Goal: Transaction & Acquisition: Book appointment/travel/reservation

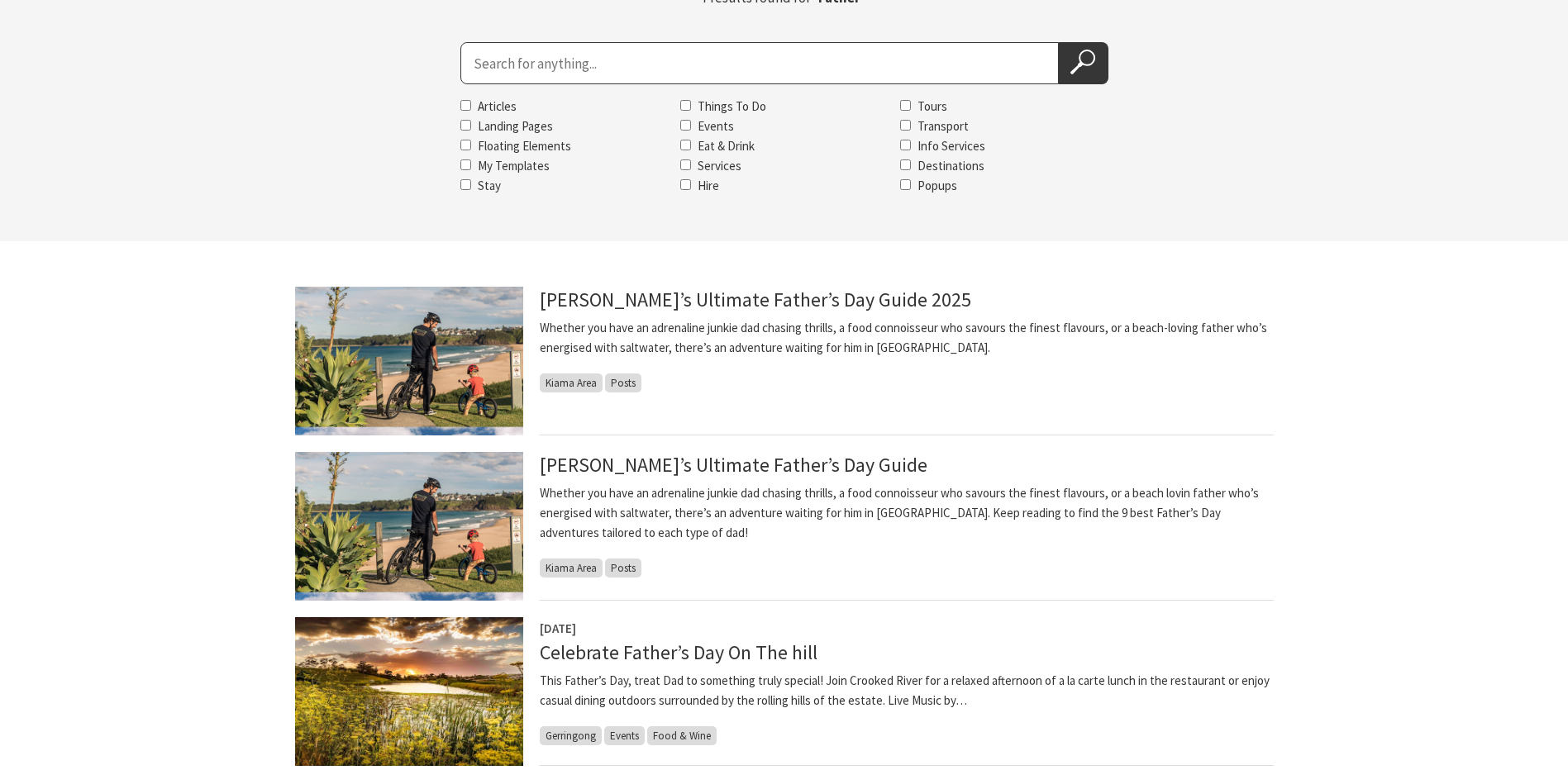
scroll to position [248, 0]
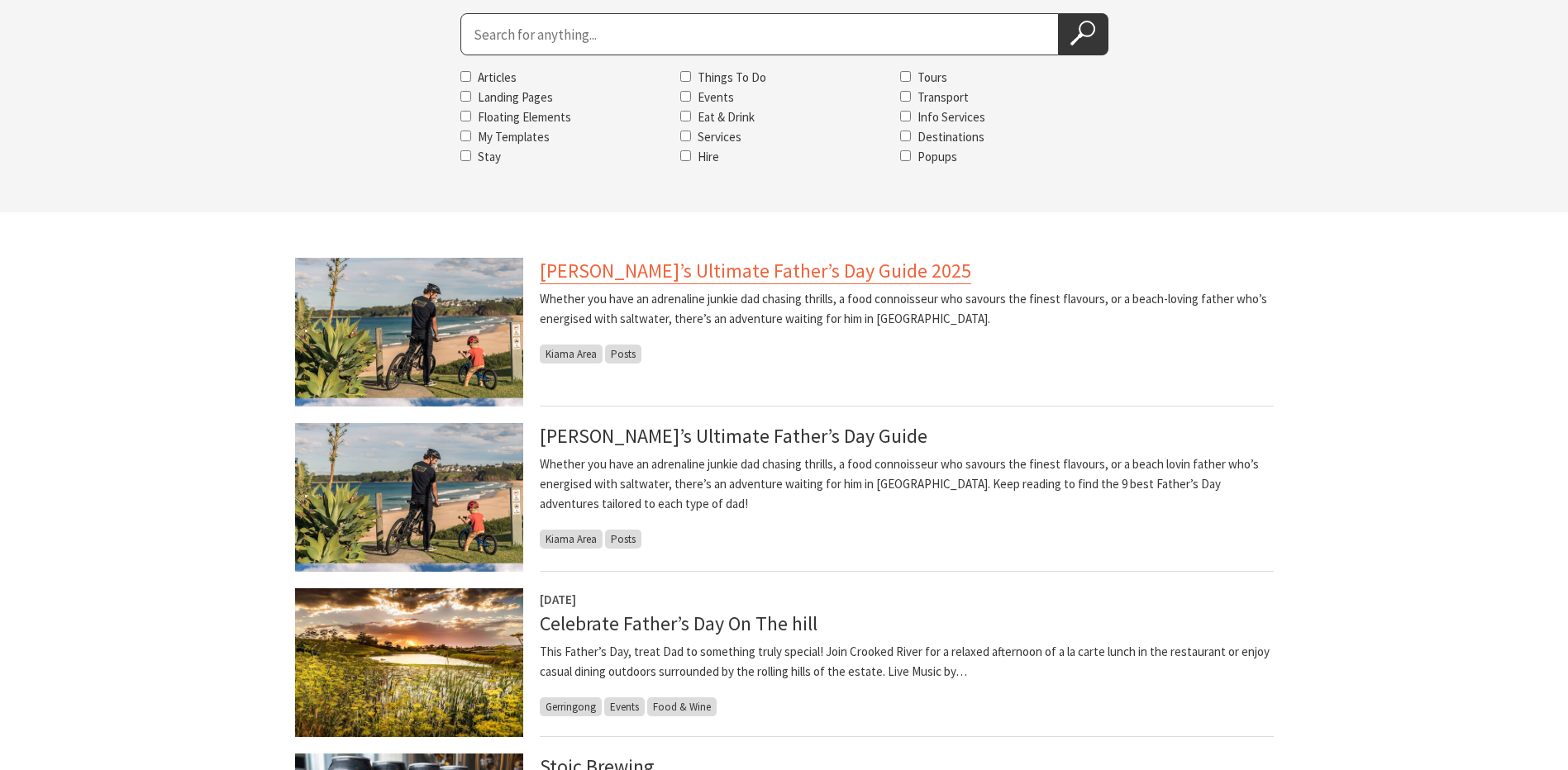
click at [730, 278] on link "Kiama’s Ultimate Father’s Day Guide 2025" at bounding box center [755, 271] width 432 height 26
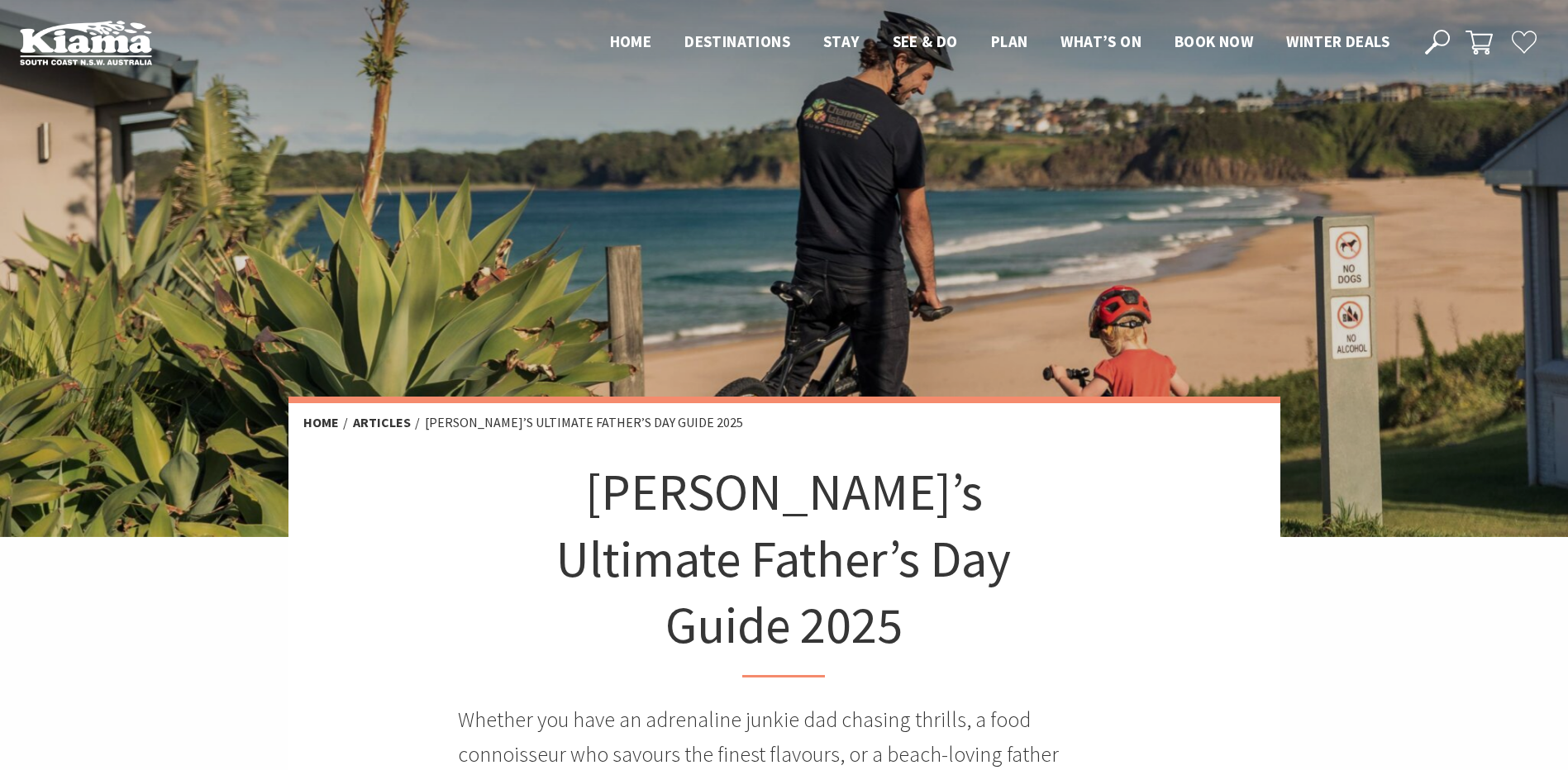
click at [31, 15] on header "Open Nav Close Nav Home Destinations Towns & Villages Kiama Gerringong Gerroa J…" at bounding box center [784, 43] width 1568 height 85
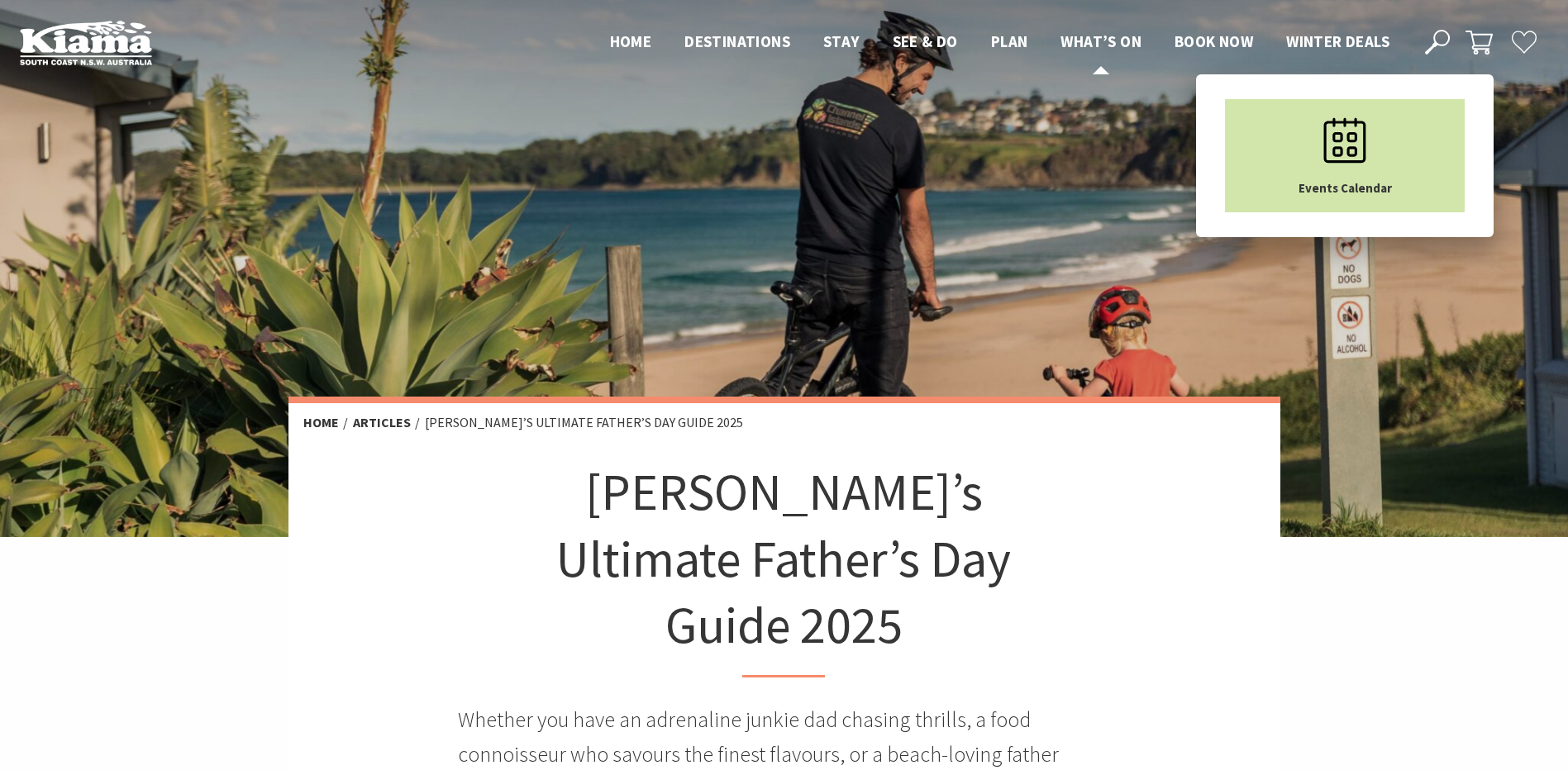
click at [1329, 157] on icon "Main Menu" at bounding box center [1345, 140] width 82 height 82
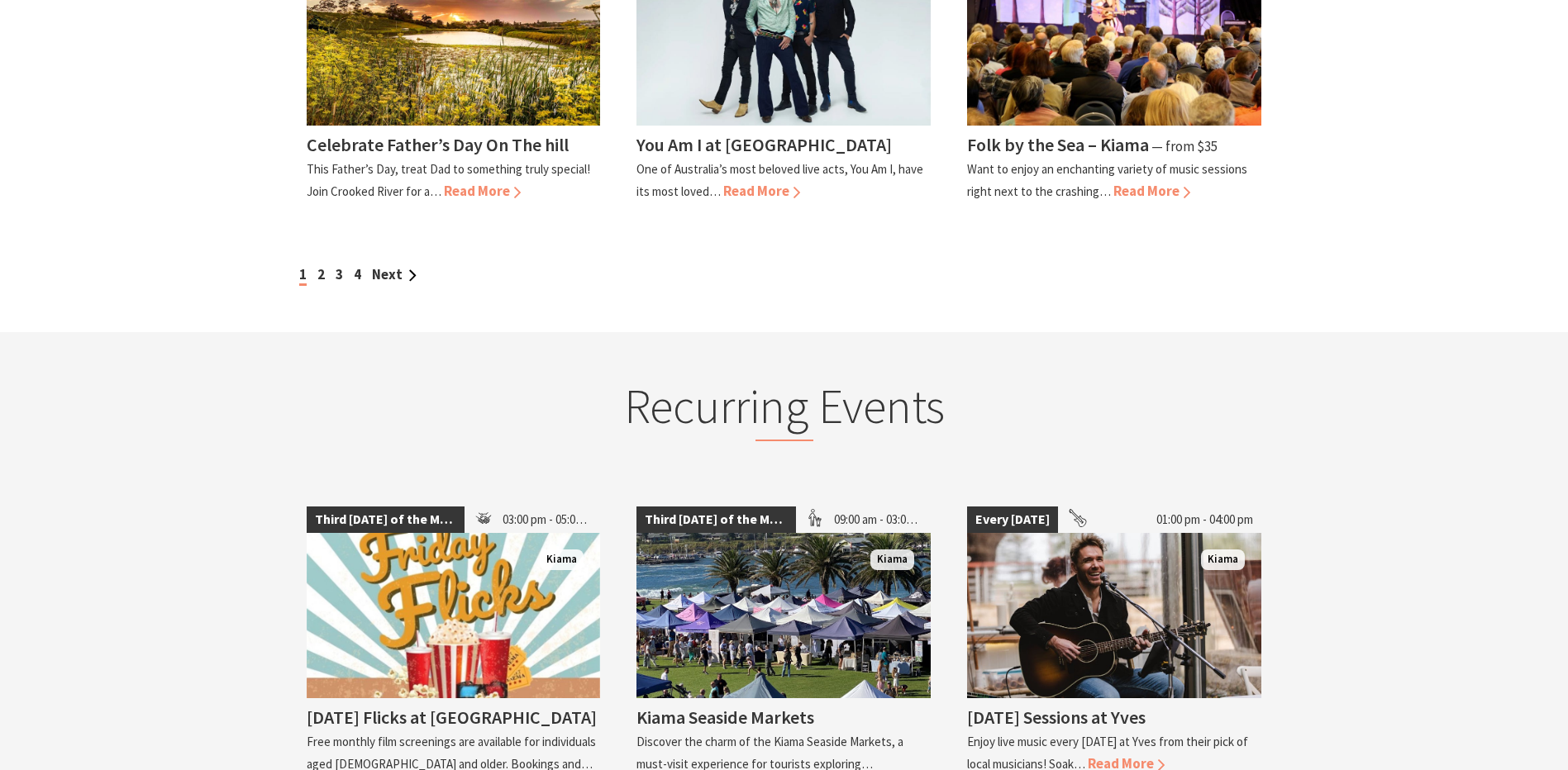
scroll to position [1735, 0]
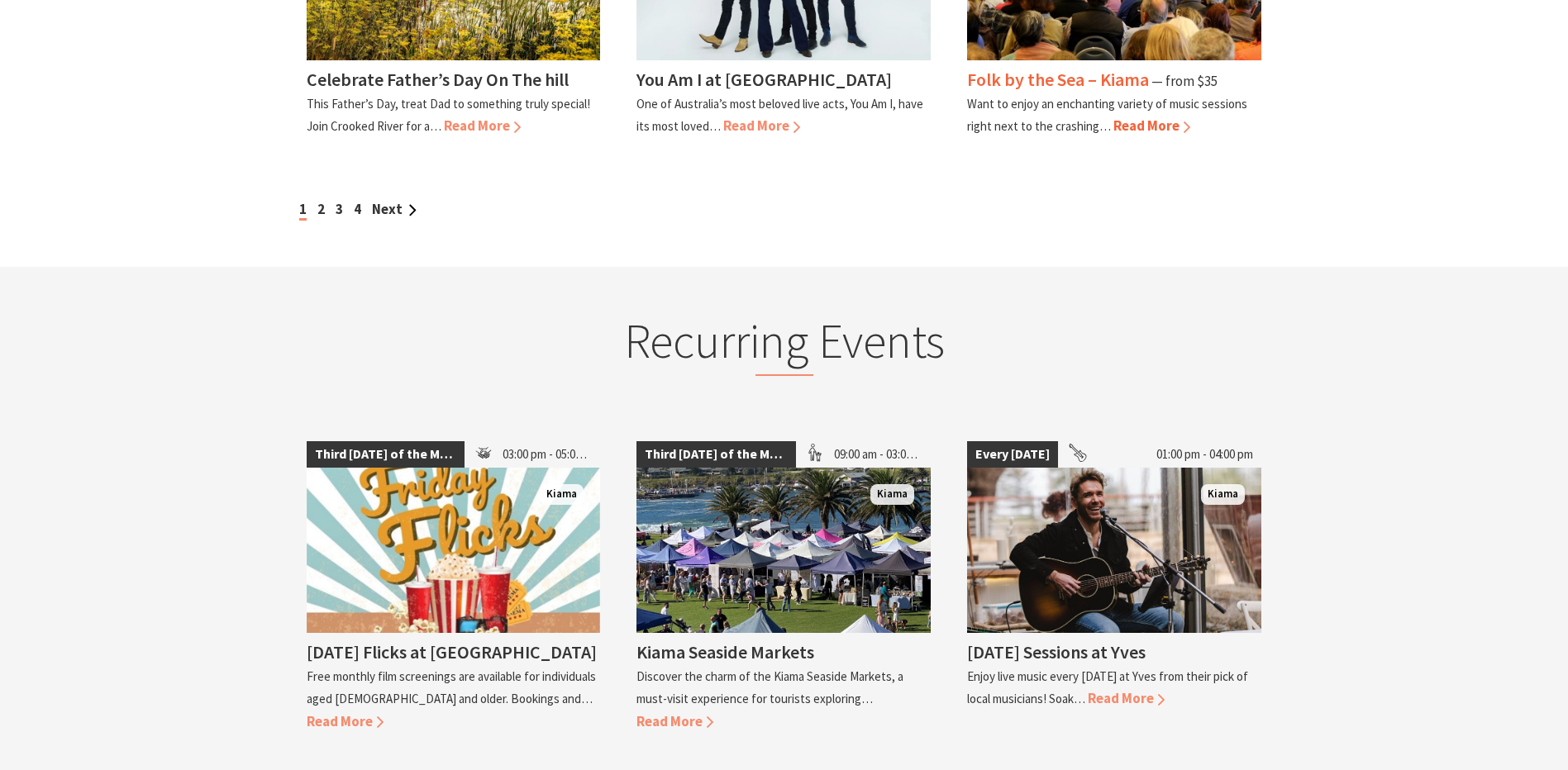
click at [1061, 68] on h4 "Folk by the Sea – Kiama" at bounding box center [1058, 80] width 181 height 23
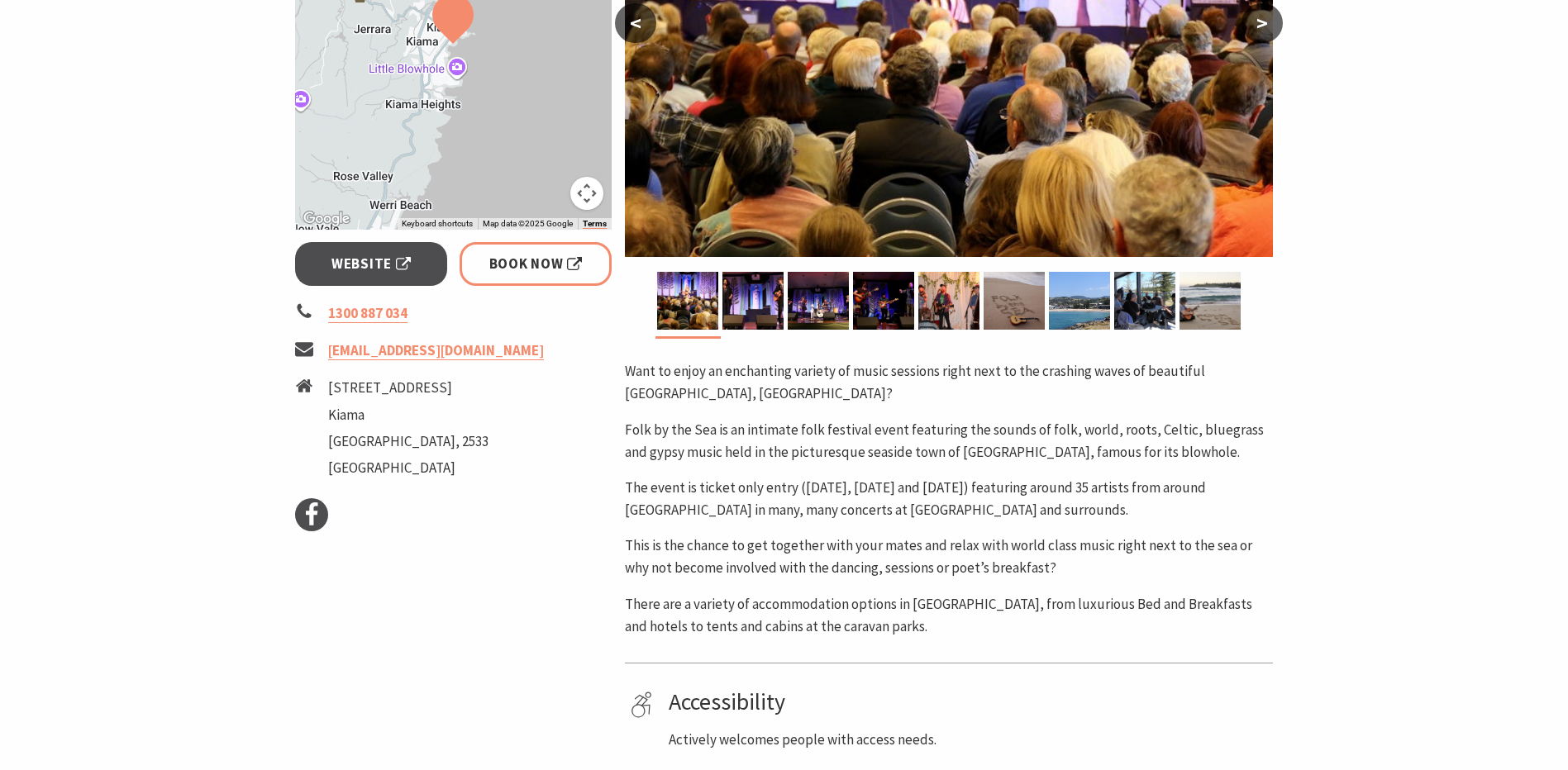
scroll to position [496, 0]
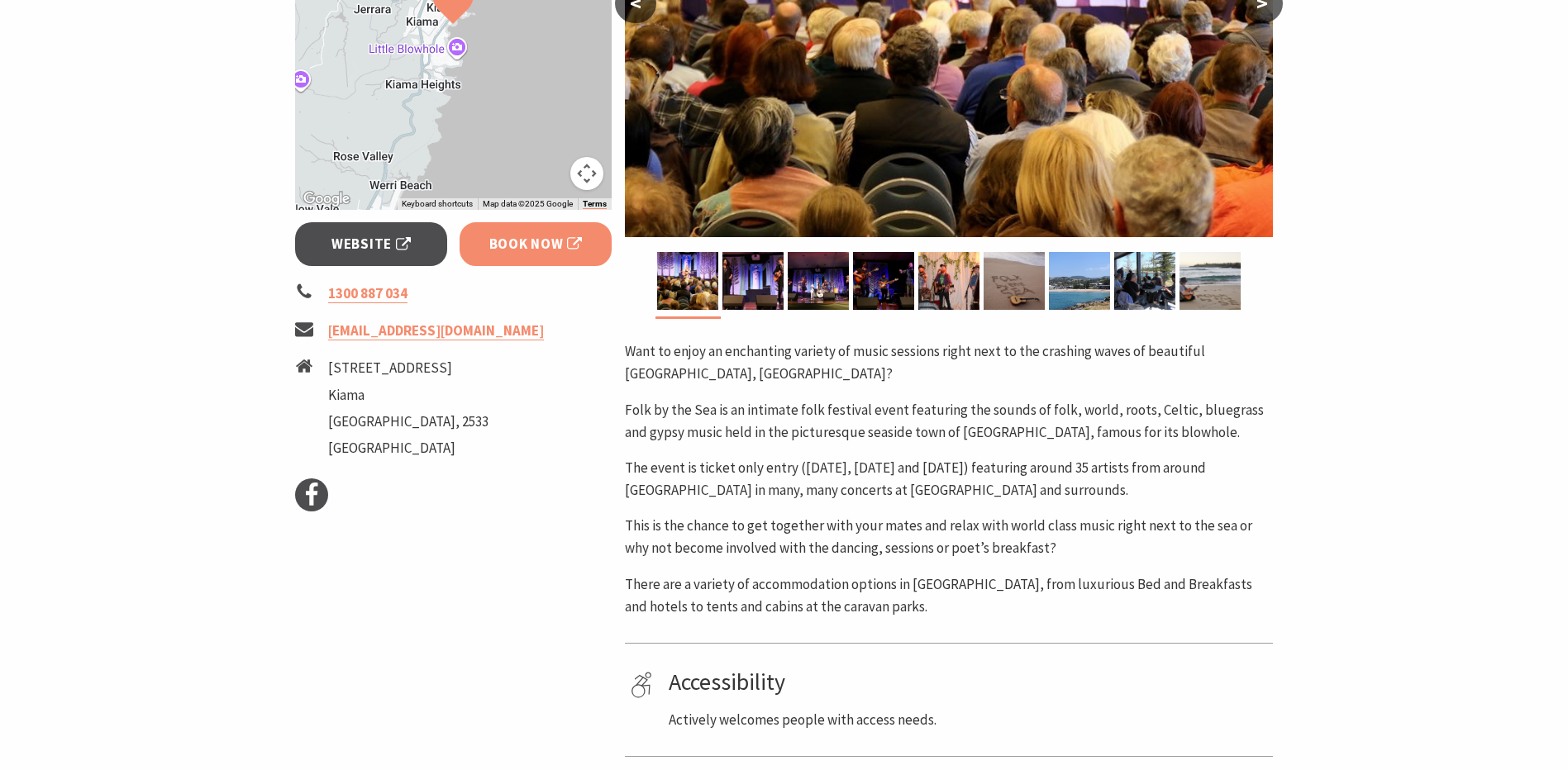
click at [501, 240] on span "Book Now" at bounding box center [536, 243] width 93 height 22
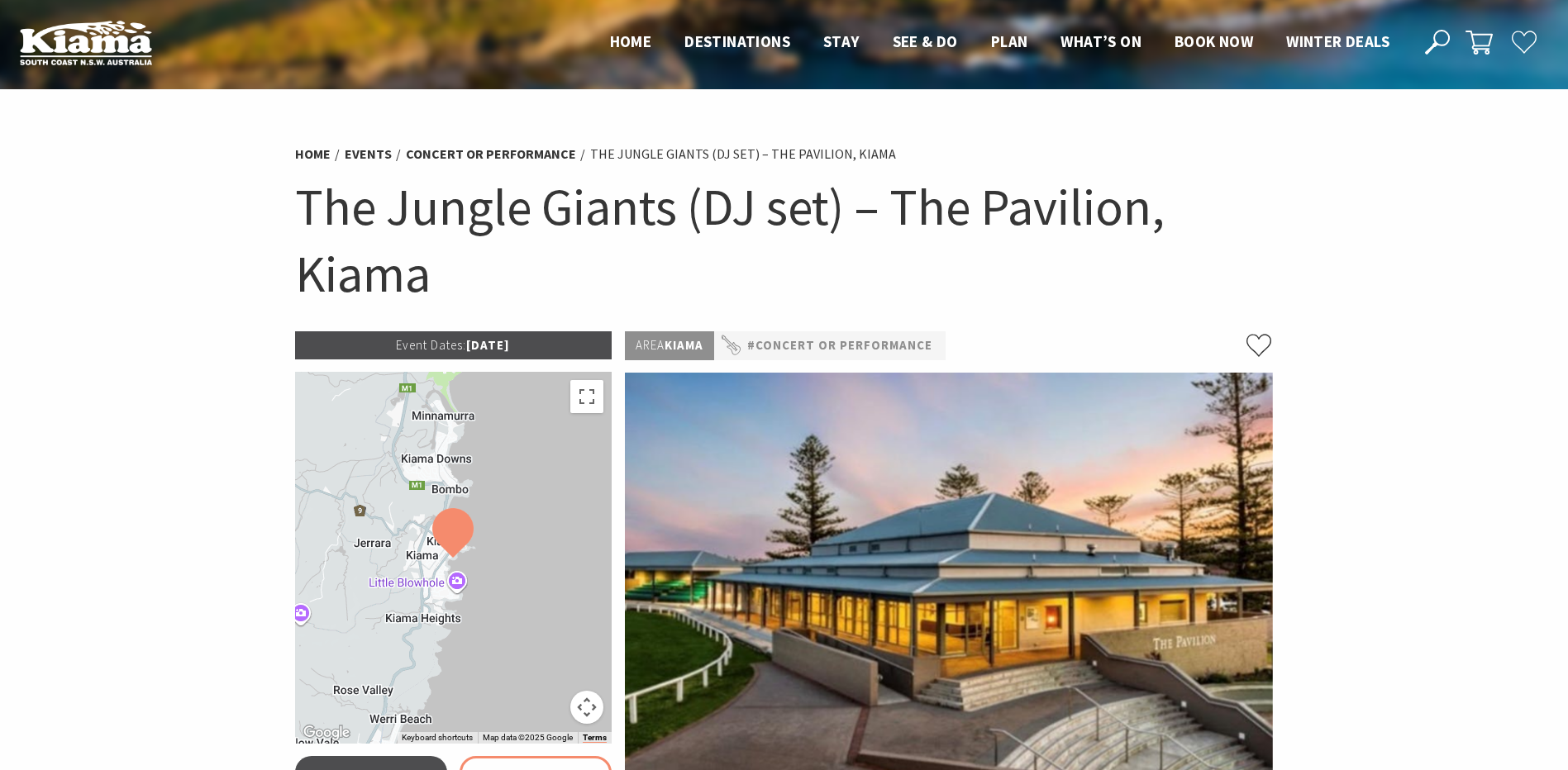
scroll to position [496, 0]
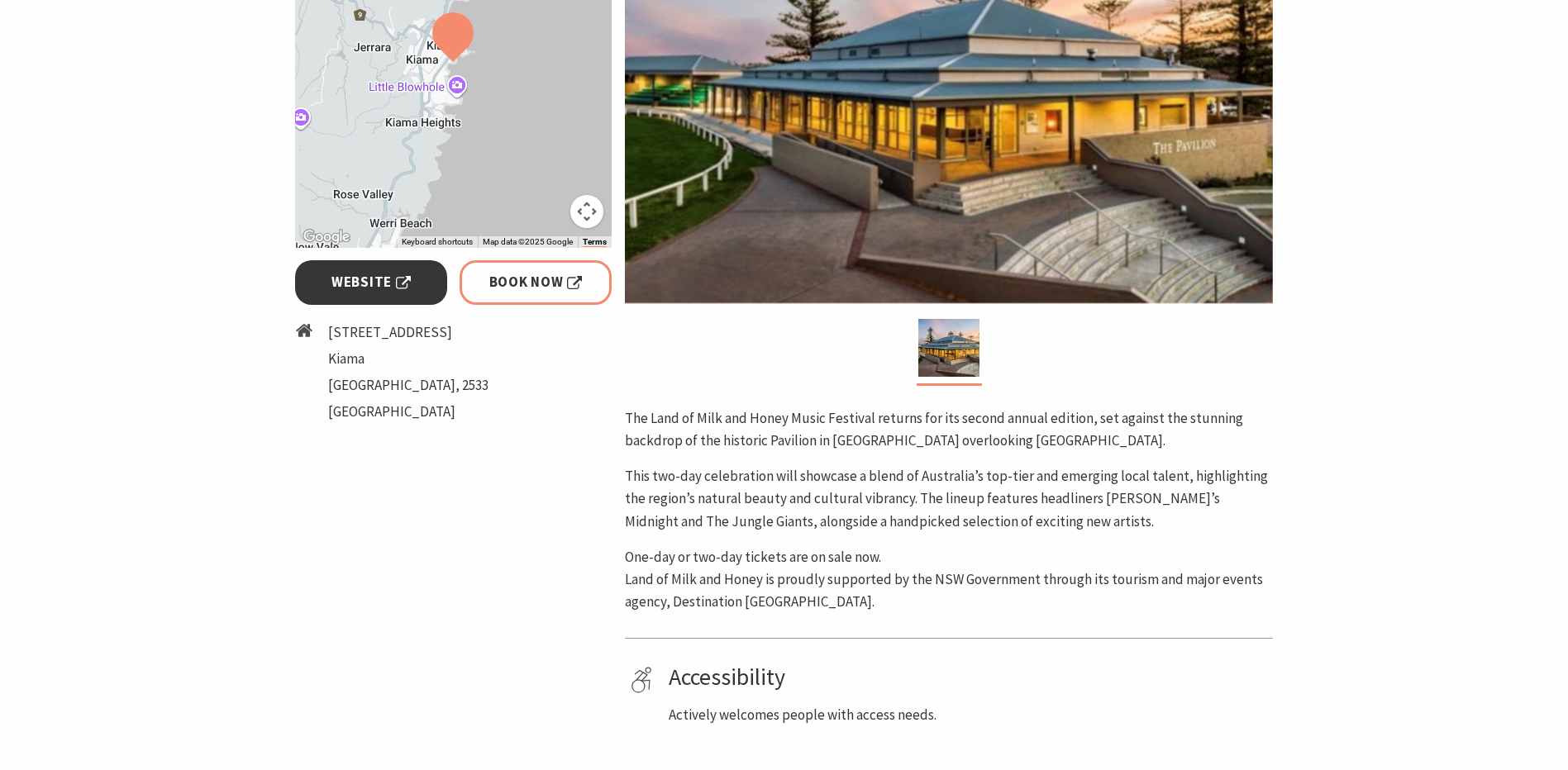
click at [346, 279] on span "Website" at bounding box center [372, 281] width 80 height 22
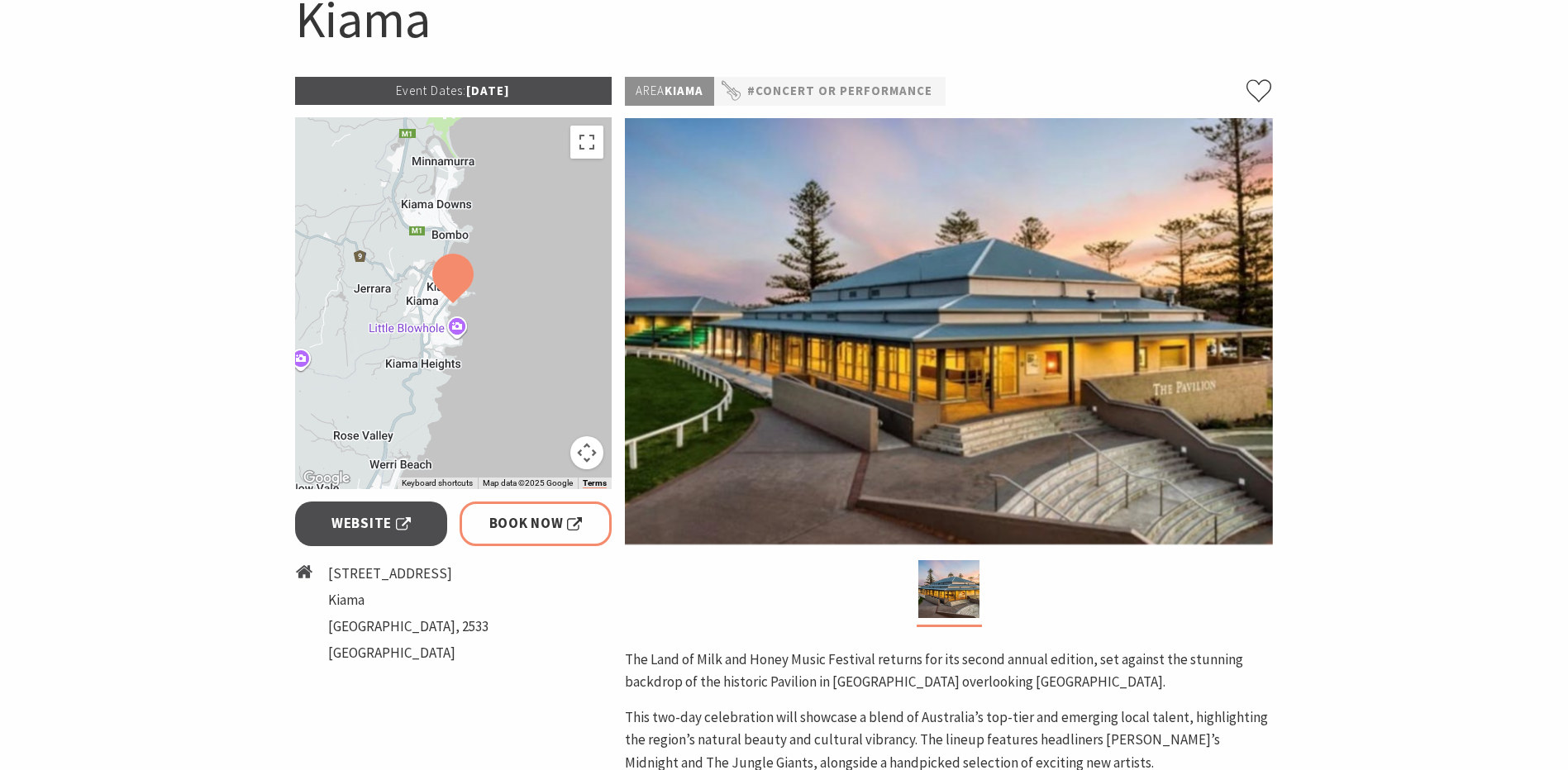
scroll to position [248, 0]
